Goal: Information Seeking & Learning: Learn about a topic

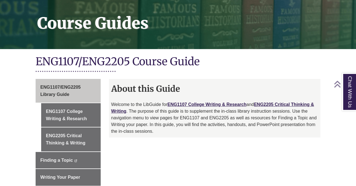
scroll to position [92, 0]
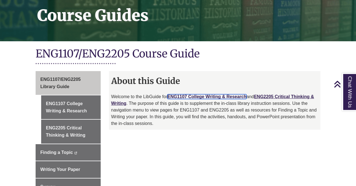
click at [205, 94] on link "ENG1107 College Writing & Research" at bounding box center [207, 96] width 79 height 5
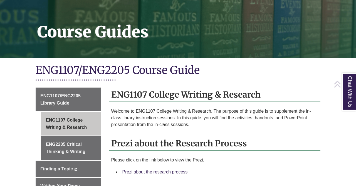
scroll to position [101, 0]
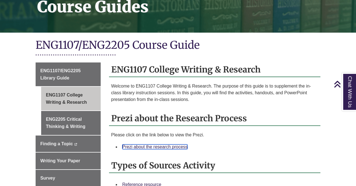
click at [183, 144] on link "Prezi about the research process" at bounding box center [155, 146] width 65 height 5
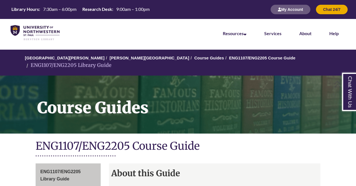
scroll to position [92, 0]
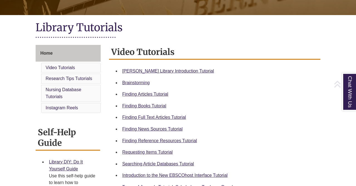
scroll to position [112, 0]
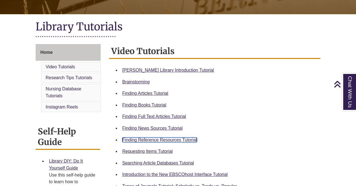
click at [182, 139] on link "Finding Reference Resources Tutorial" at bounding box center [160, 139] width 75 height 5
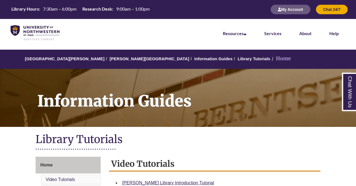
click at [271, 61] on li "Home" at bounding box center [281, 59] width 21 height 8
click at [271, 59] on li "Home" at bounding box center [281, 59] width 21 height 8
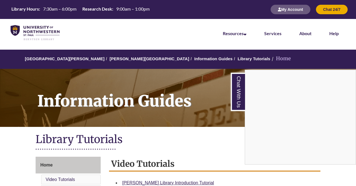
click at [225, 59] on div "Chat With Us" at bounding box center [178, 93] width 356 height 186
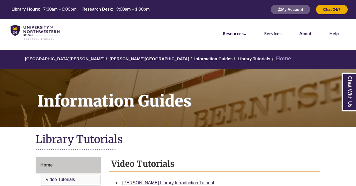
click at [271, 57] on li "Home" at bounding box center [281, 59] width 21 height 8
click at [128, 59] on link "[PERSON_NAME][GEOGRAPHIC_DATA]" at bounding box center [150, 58] width 80 height 5
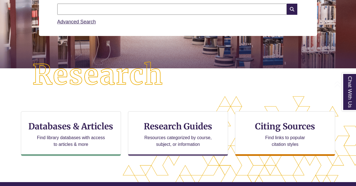
scroll to position [96, 0]
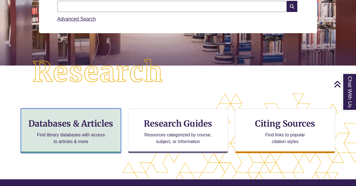
click at [83, 126] on h3 "Databases & Articles" at bounding box center [71, 123] width 91 height 11
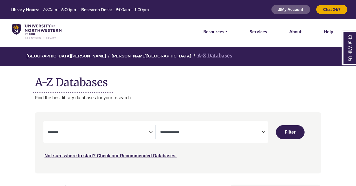
select select "Database Subject Filter"
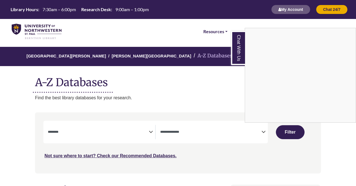
click at [263, 132] on div "Chat With Us" at bounding box center [178, 93] width 356 height 186
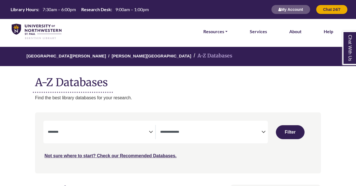
click at [263, 132] on icon "Search filters" at bounding box center [264, 131] width 4 height 8
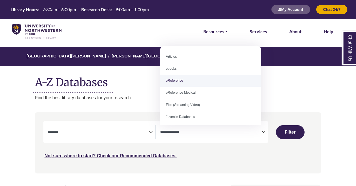
select select "*****"
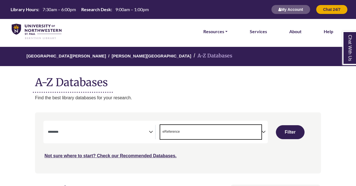
click at [147, 133] on textarea "Search" at bounding box center [98, 132] width 101 height 4
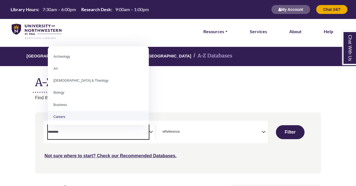
click at [150, 131] on icon "Search filters" at bounding box center [151, 131] width 4 height 8
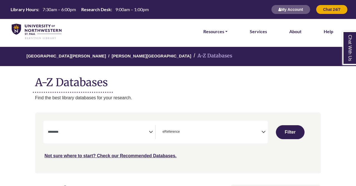
click at [241, 146] on div "***" at bounding box center [178, 140] width 270 height 38
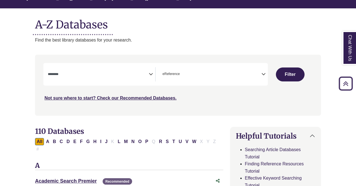
scroll to position [29, 0]
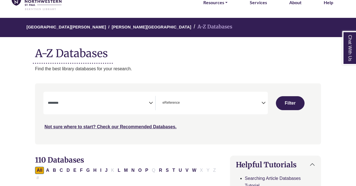
click at [151, 102] on icon "Search filters" at bounding box center [151, 102] width 4 height 8
click at [148, 94] on div "**********" at bounding box center [155, 103] width 225 height 23
click at [150, 103] on icon "Search filters" at bounding box center [151, 102] width 4 height 8
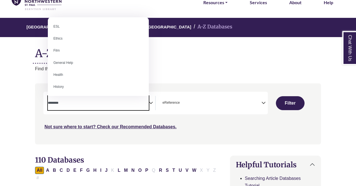
scroll to position [207, 0]
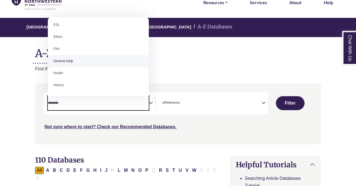
select select "*****"
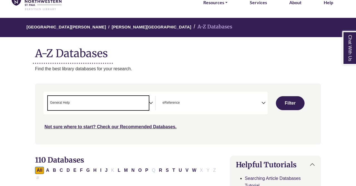
scroll to position [126, 0]
click at [297, 106] on button "Filter" at bounding box center [290, 103] width 29 height 14
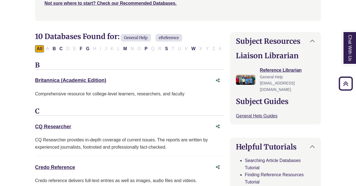
scroll to position [153, 0]
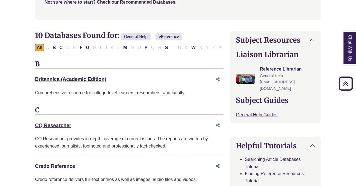
click at [66, 164] on link "Credo Reference This link opens in a new window" at bounding box center [55, 166] width 40 height 6
